Goal: Information Seeking & Learning: Learn about a topic

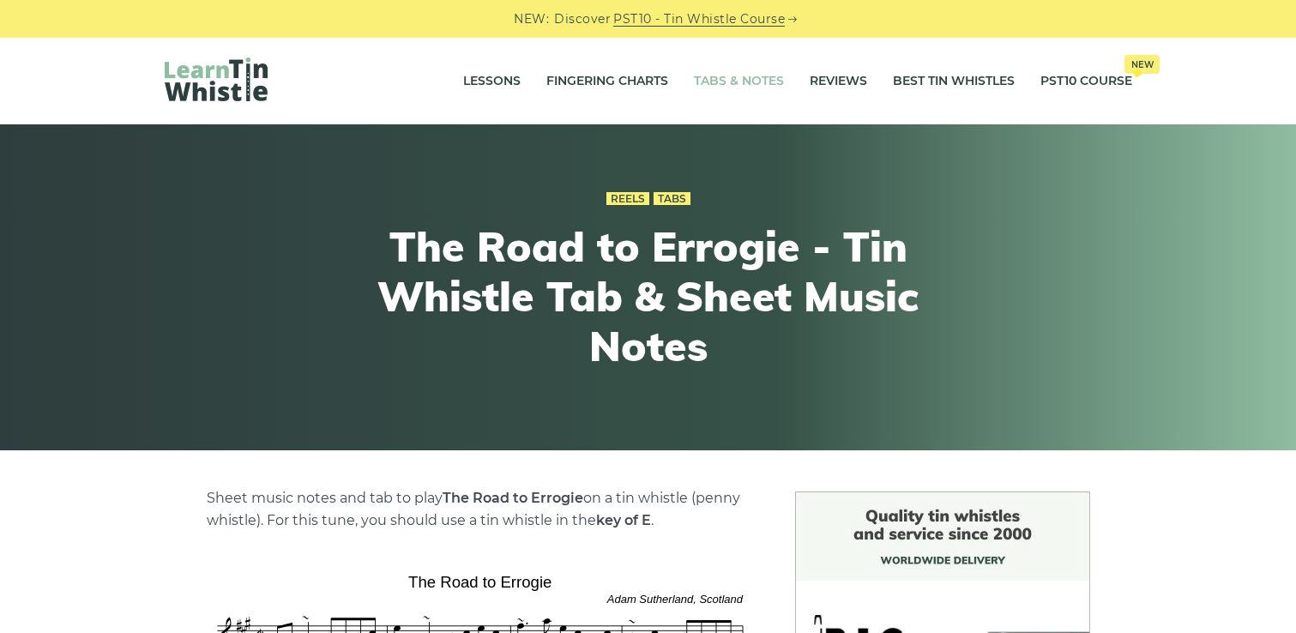
click at [707, 81] on link "Tabs & Notes" at bounding box center [739, 81] width 90 height 43
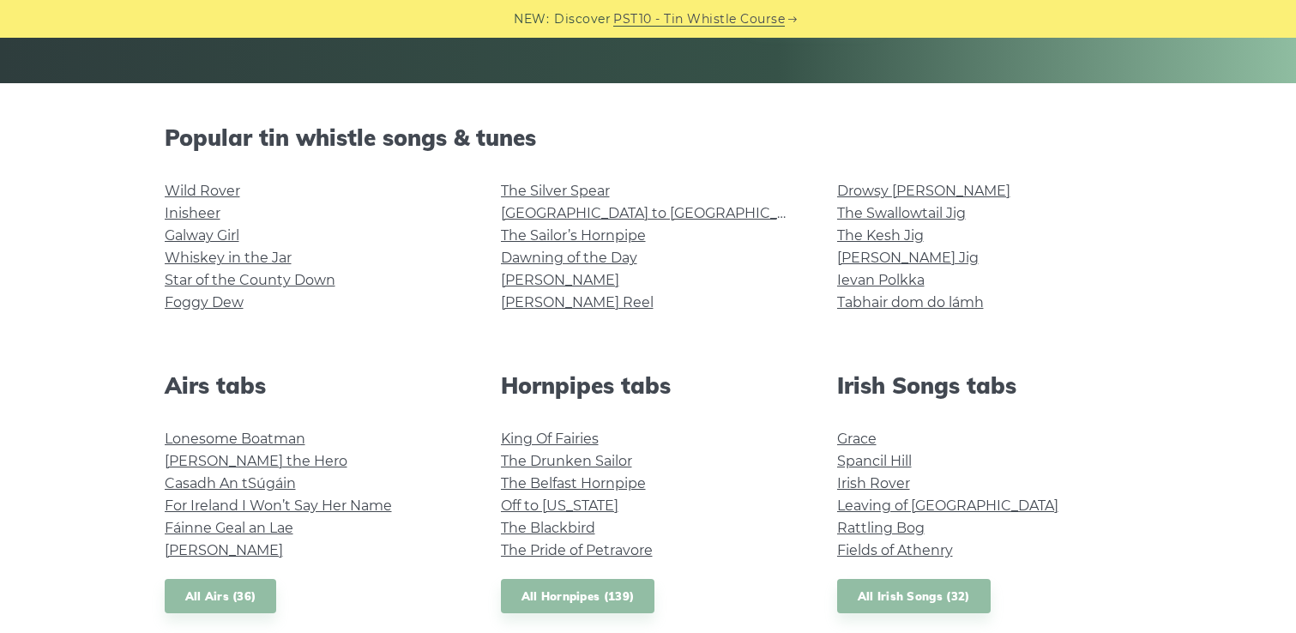
scroll to position [370, 0]
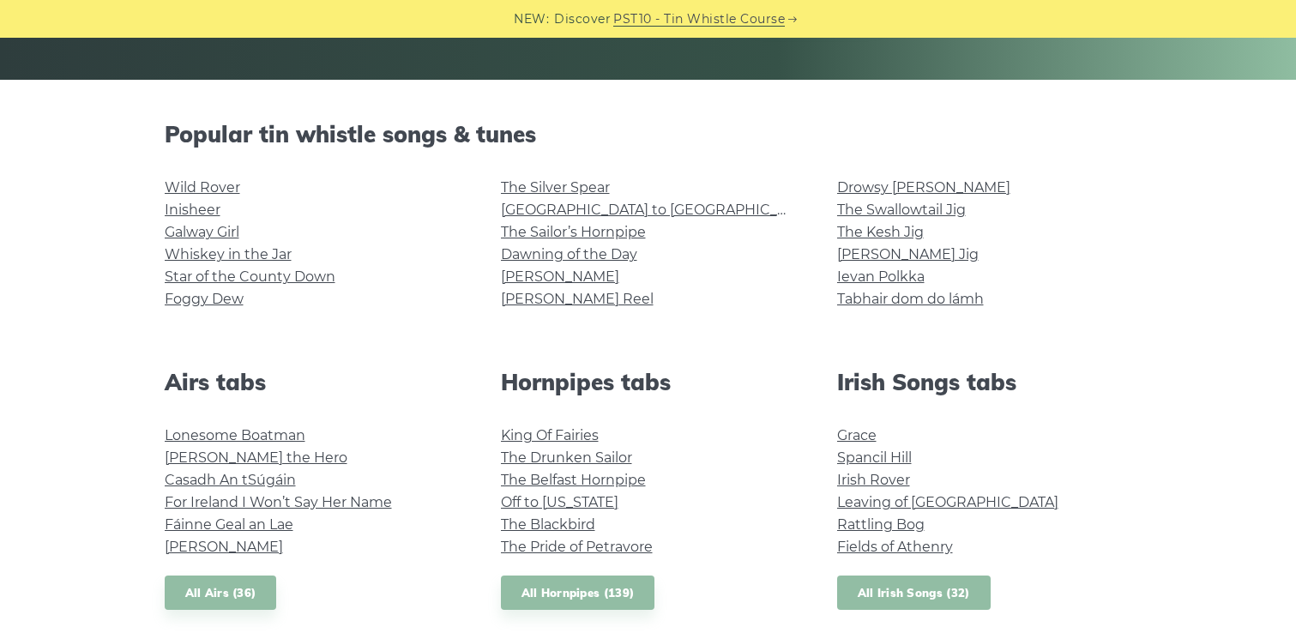
click at [917, 594] on link "All Irish Songs (32)" at bounding box center [913, 592] width 153 height 35
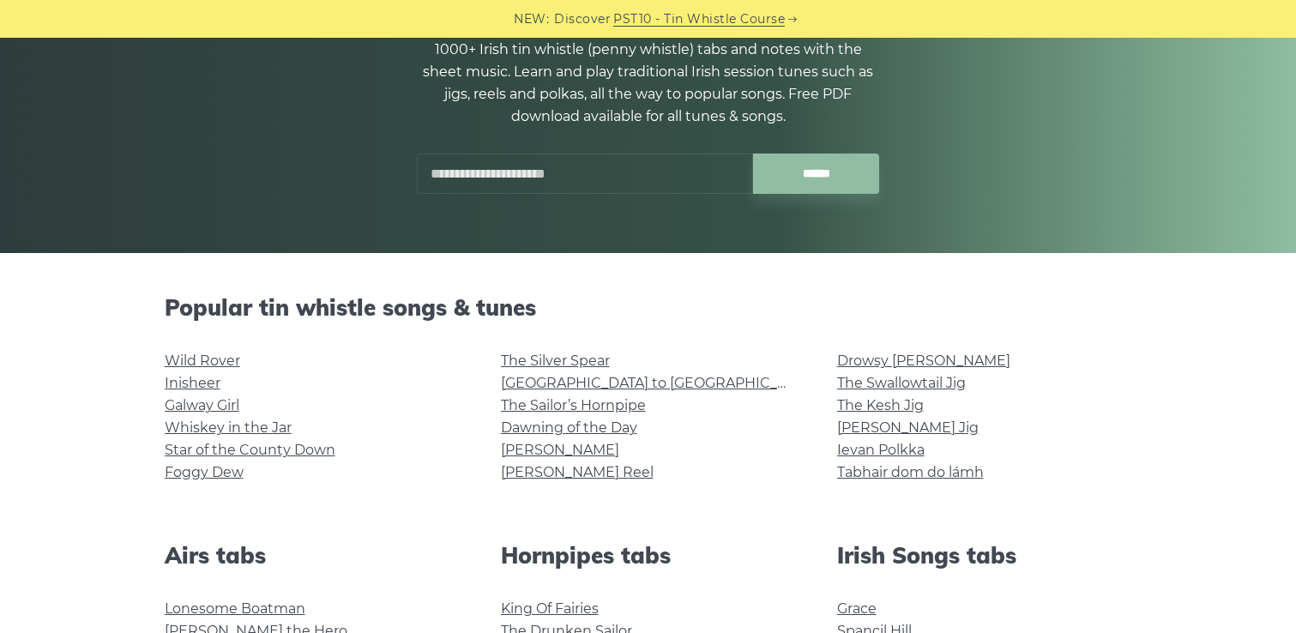
scroll to position [0, 0]
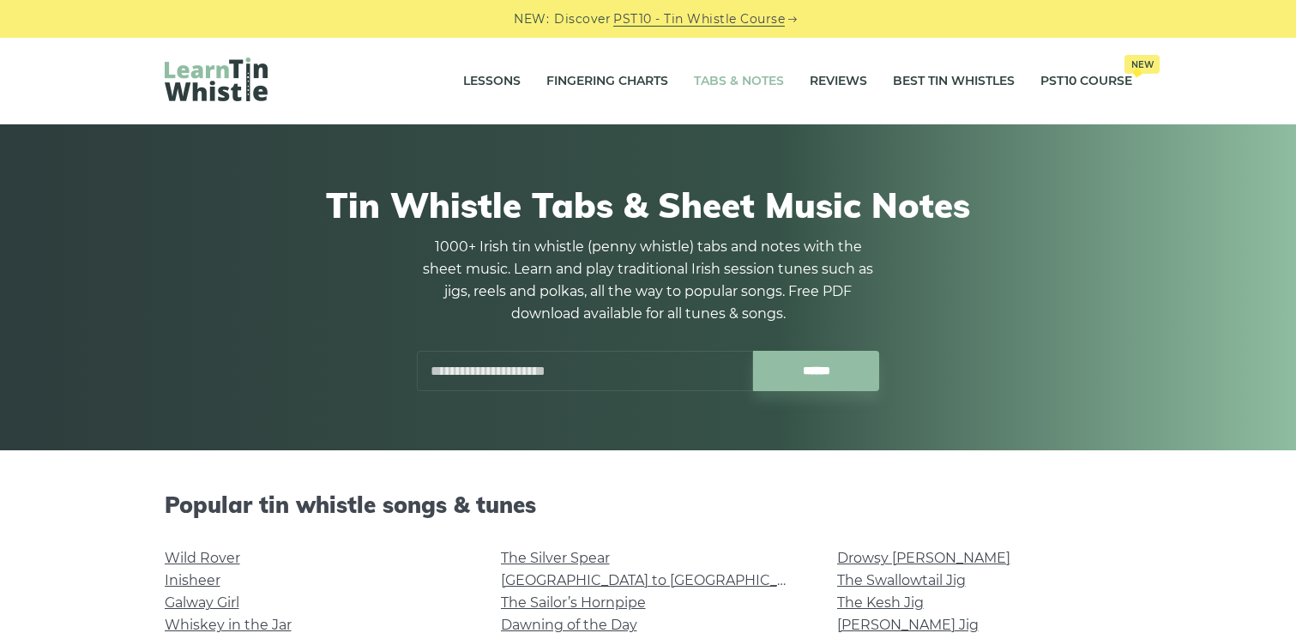
click at [614, 364] on input "text" at bounding box center [585, 371] width 336 height 40
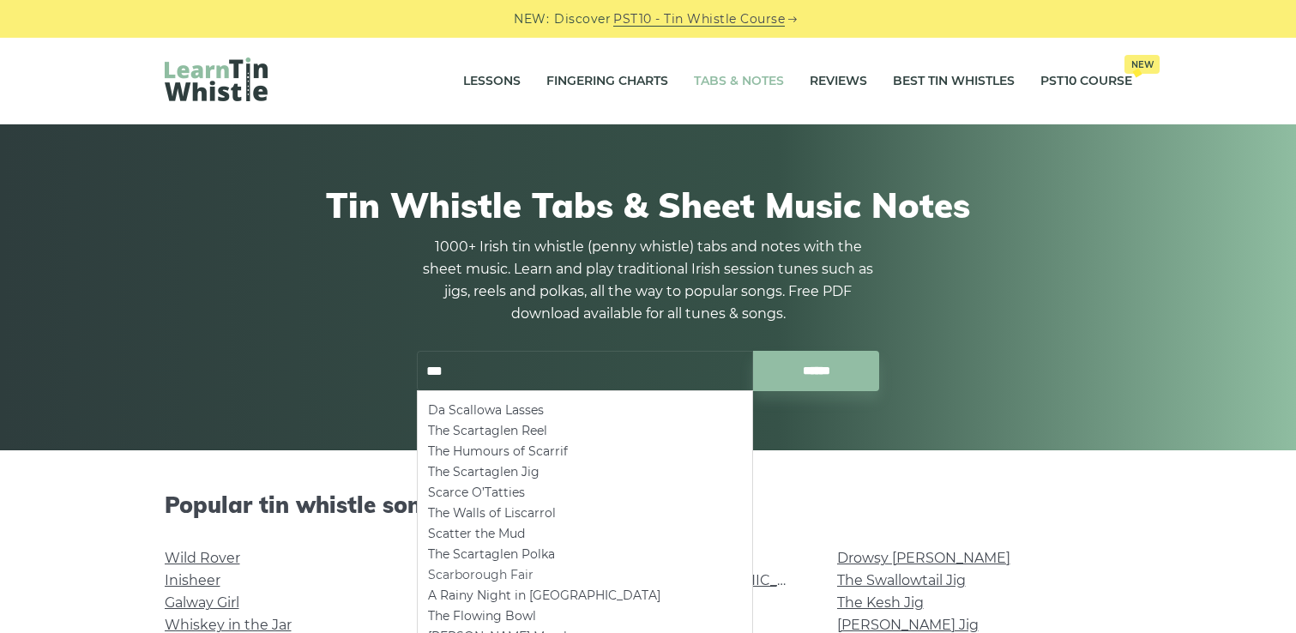
click at [517, 566] on li "Scarborough Fair" at bounding box center [585, 574] width 314 height 21
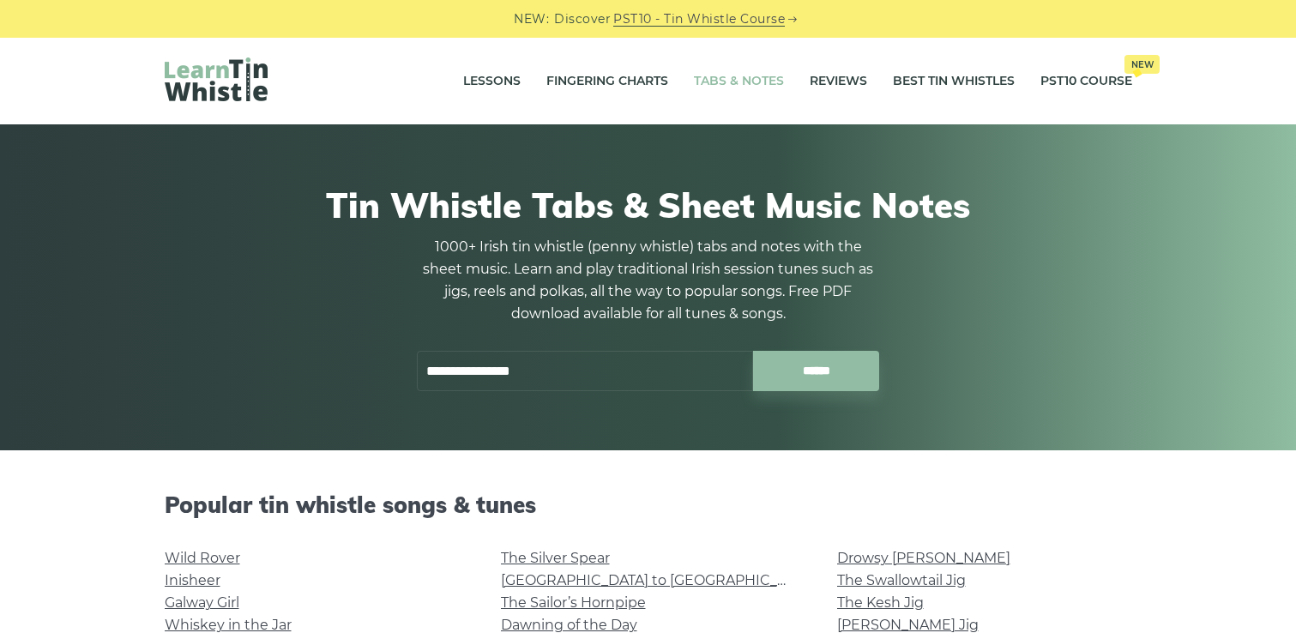
type input "**********"
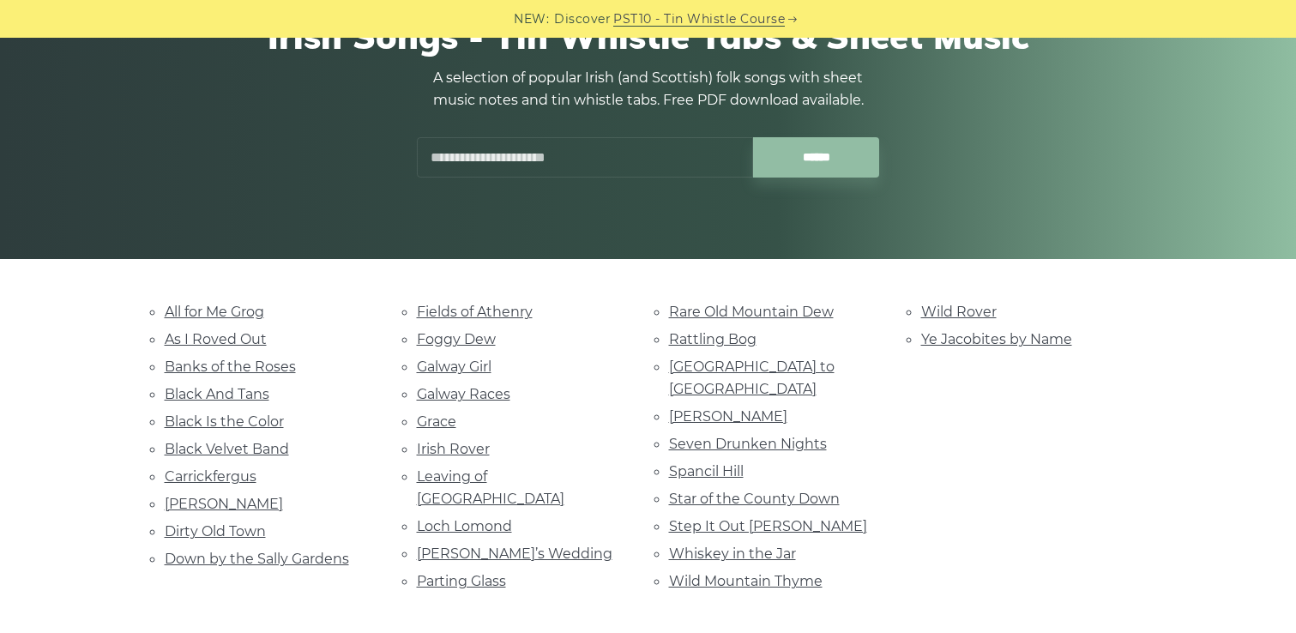
scroll to position [208, 0]
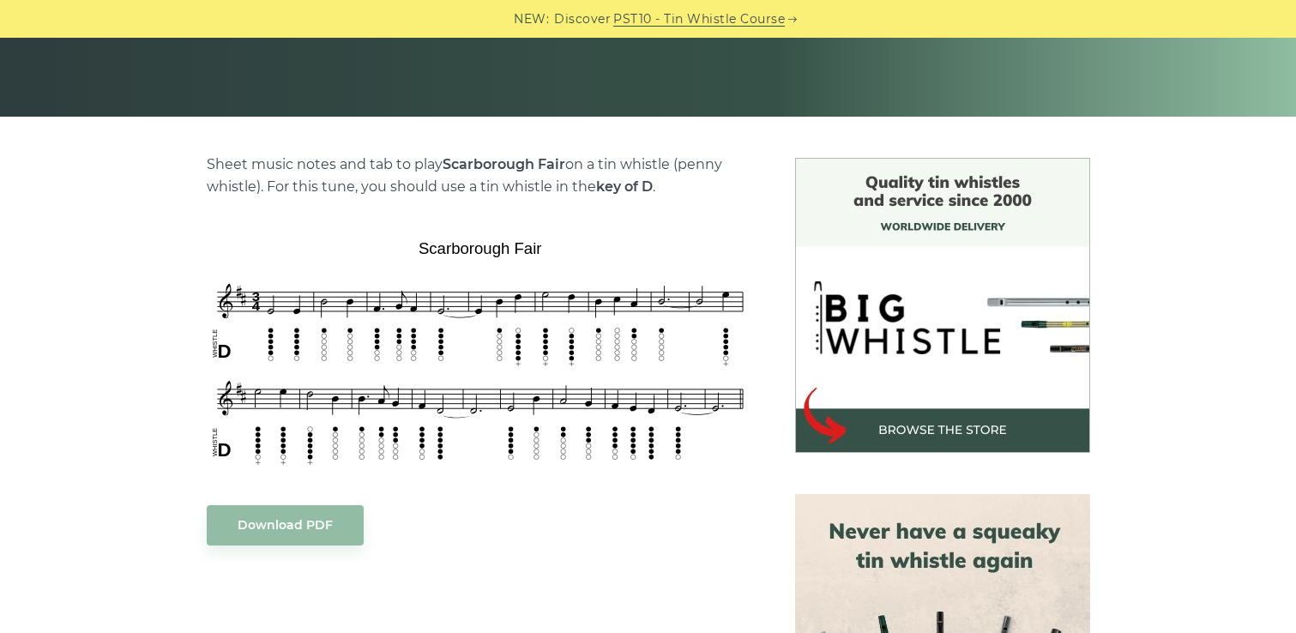
scroll to position [347, 0]
